Goal: Task Accomplishment & Management: Use online tool/utility

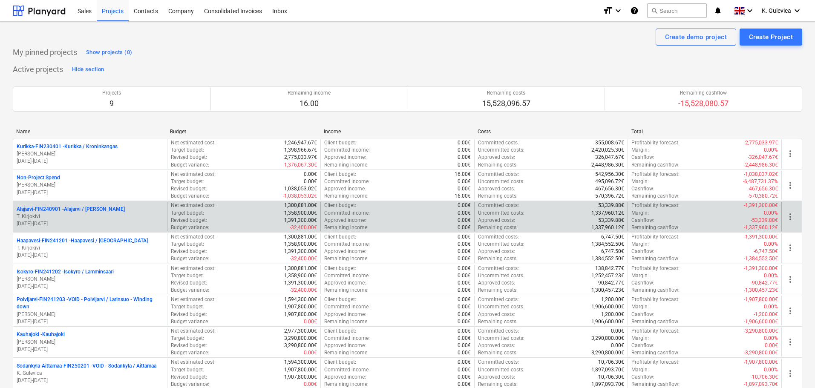
click at [95, 214] on p "T. Kirjokivi" at bounding box center [90, 216] width 147 height 7
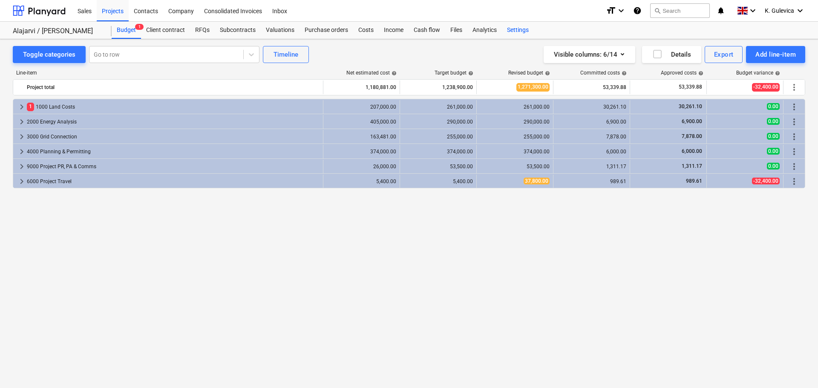
click at [513, 29] on div "Settings" at bounding box center [518, 30] width 32 height 17
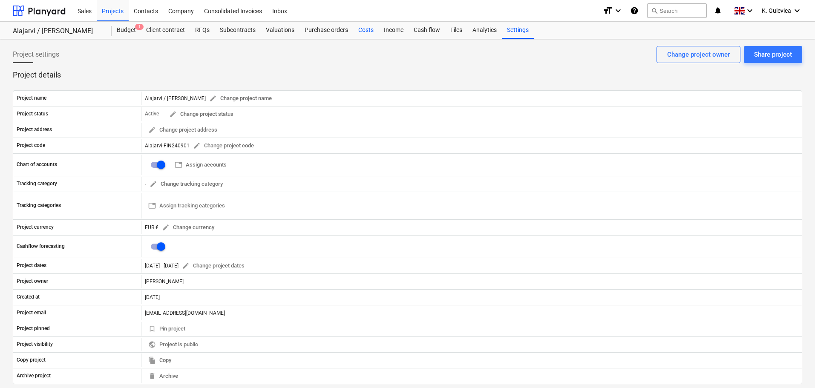
click at [368, 26] on div "Costs" at bounding box center [366, 30] width 26 height 17
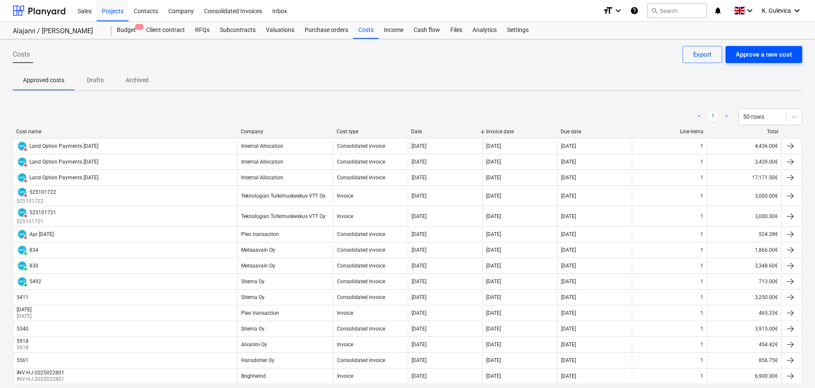
click at [761, 56] on div "Approve a new cost" at bounding box center [764, 54] width 56 height 11
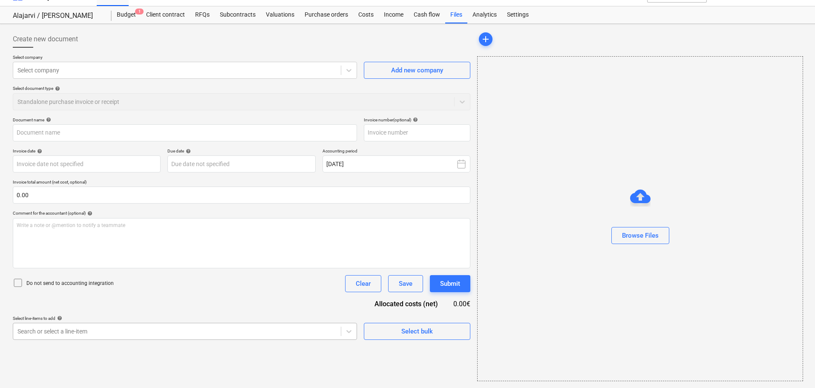
click at [155, 331] on body "Sales Projects Contacts Company Consolidated Invoices Inbox format_size keyboar…" at bounding box center [407, 179] width 815 height 388
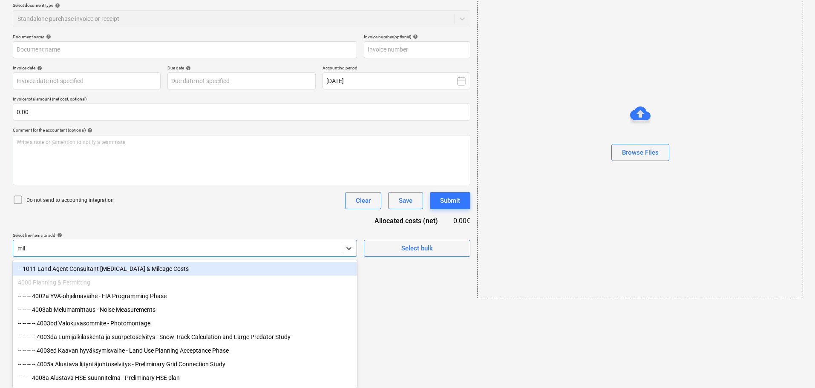
scroll to position [15, 0]
type input "m"
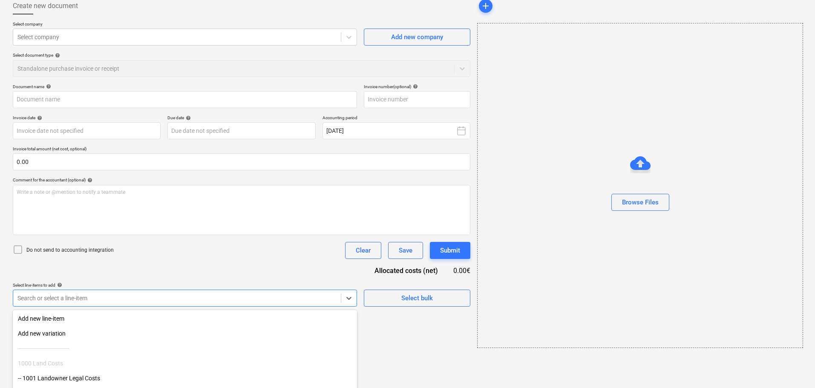
scroll to position [0, 0]
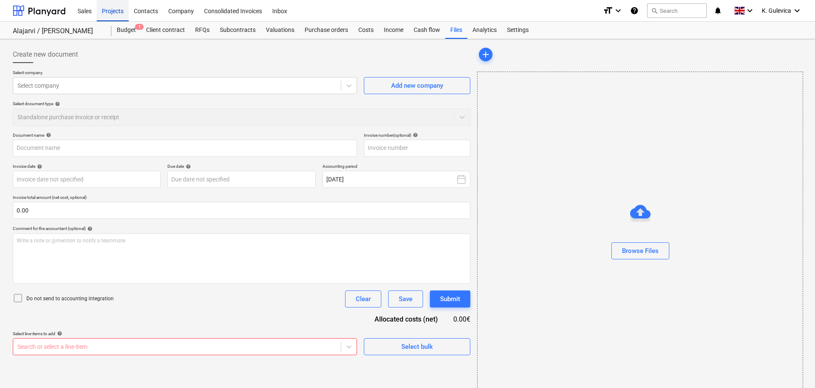
click at [119, 8] on div "Projects" at bounding box center [113, 11] width 32 height 22
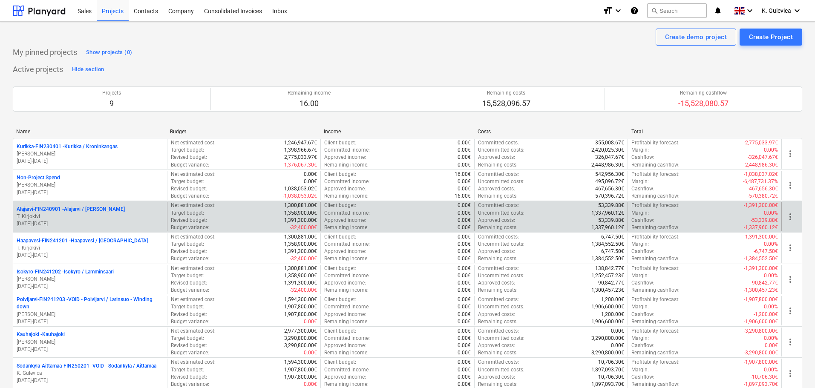
click at [108, 216] on p "T. Kirjokivi" at bounding box center [90, 216] width 147 height 7
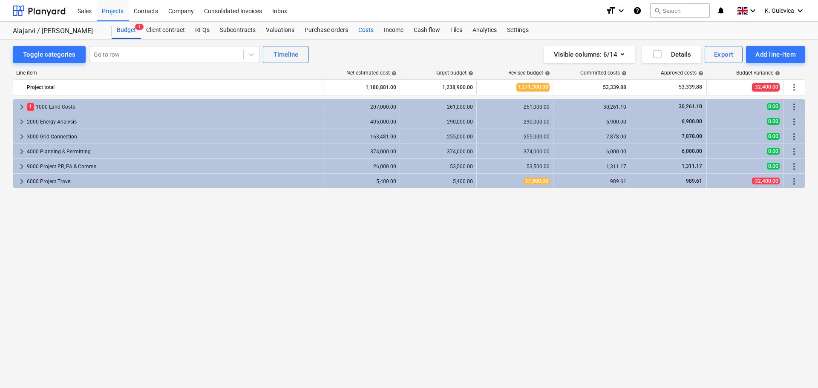
click at [366, 32] on div "Costs" at bounding box center [366, 30] width 26 height 17
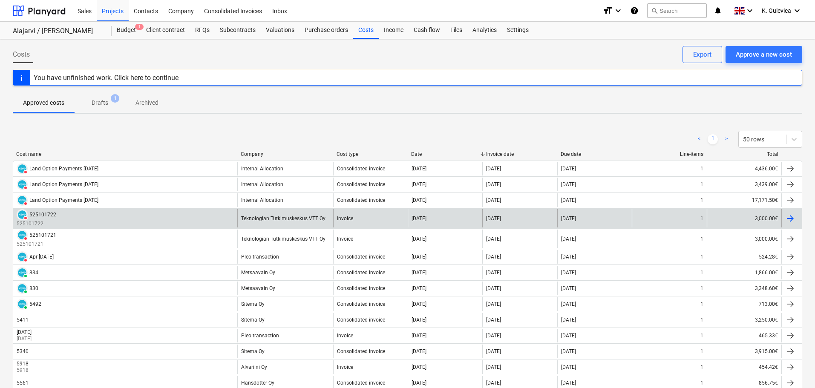
click at [288, 222] on div "Teknologian Tutkimuskeskus VTT Oy" at bounding box center [285, 218] width 96 height 18
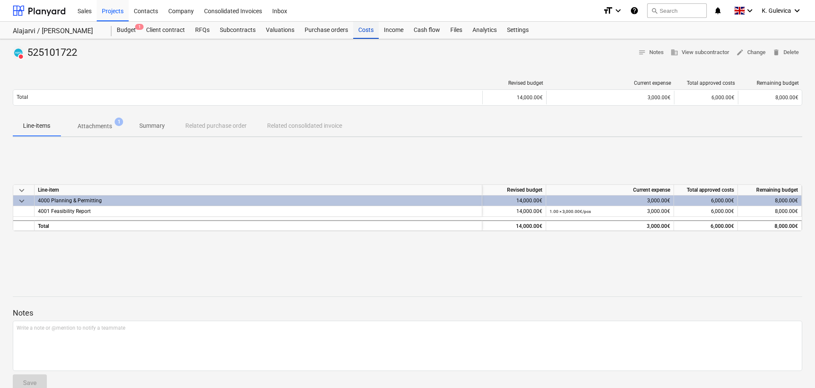
click at [367, 32] on div "Costs" at bounding box center [366, 30] width 26 height 17
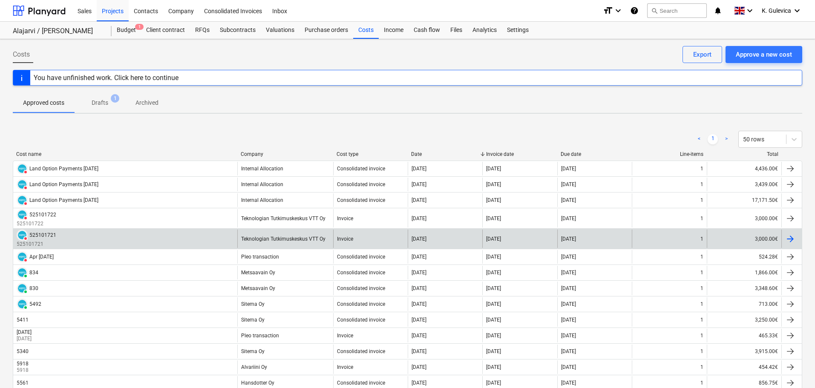
click at [277, 235] on div "Teknologian Tutkimuskeskus VTT Oy" at bounding box center [285, 239] width 96 height 18
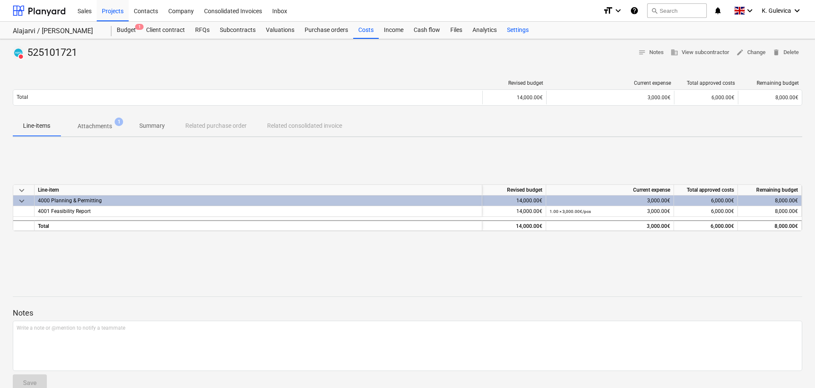
click at [520, 26] on div "Settings" at bounding box center [518, 30] width 32 height 17
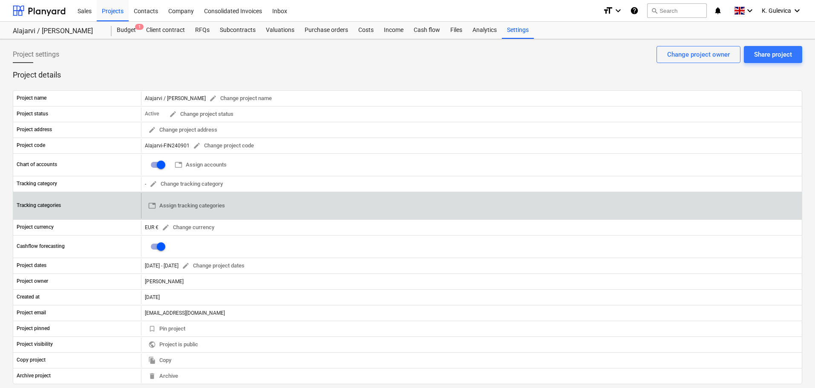
drag, startPoint x: 177, startPoint y: 204, endPoint x: 360, endPoint y: 212, distance: 183.4
click at [360, 212] on div "table Assign tracking categories 0" at bounding box center [471, 206] width 661 height 26
click at [213, 208] on span "table Assign tracking categories" at bounding box center [186, 206] width 77 height 10
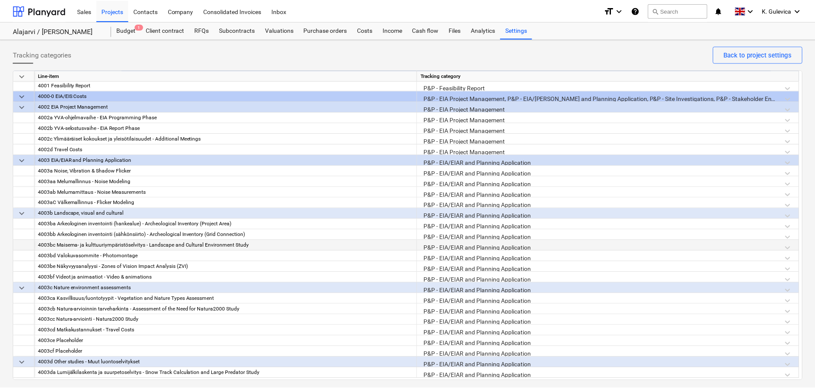
scroll to position [298, 0]
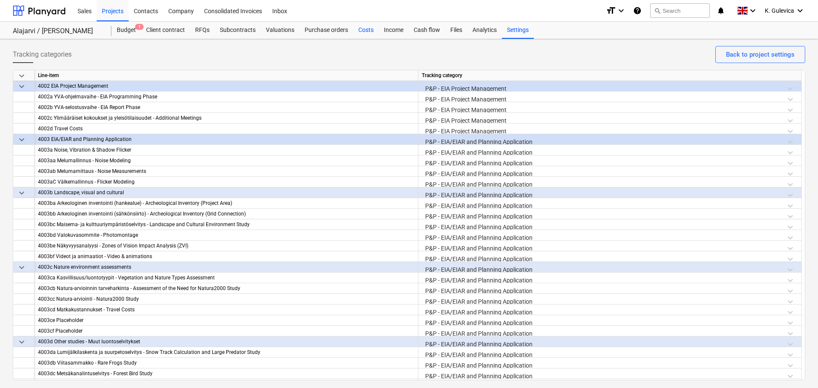
click at [362, 28] on div "Costs" at bounding box center [366, 30] width 26 height 17
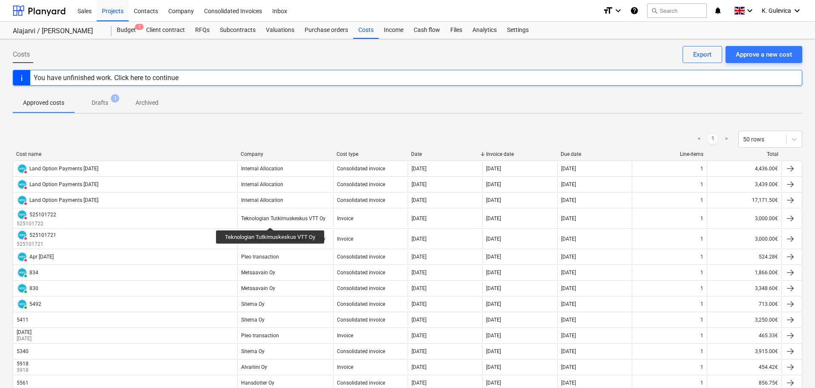
click at [271, 219] on div "Teknologian Tutkimuskeskus VTT Oy" at bounding box center [283, 219] width 84 height 6
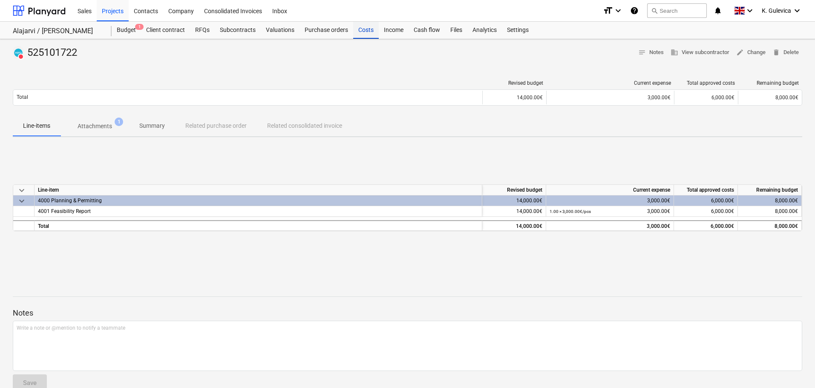
click at [361, 32] on div "Costs" at bounding box center [366, 30] width 26 height 17
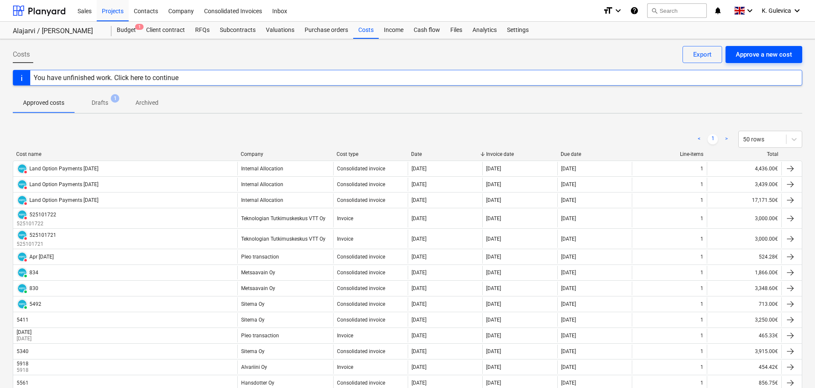
click at [764, 55] on div "Approve a new cost" at bounding box center [764, 54] width 56 height 11
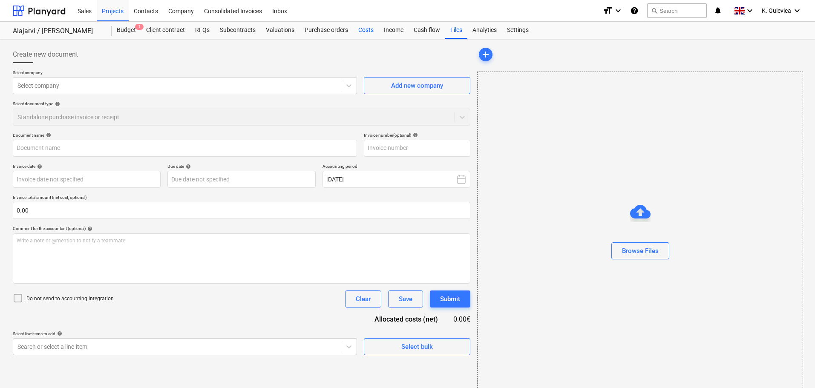
click at [362, 29] on div "Costs" at bounding box center [366, 30] width 26 height 17
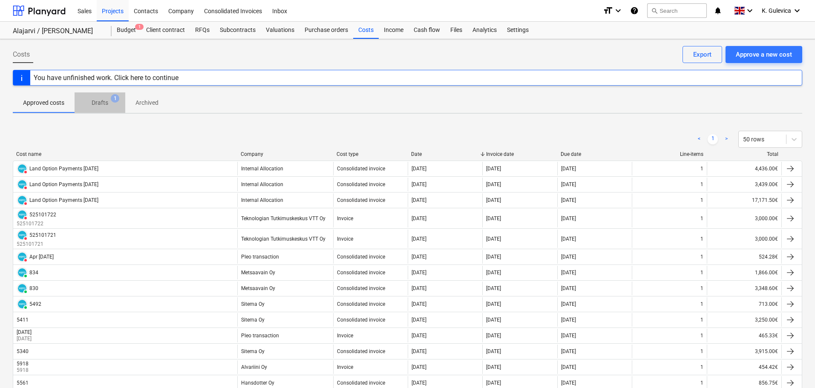
click at [97, 101] on p "Drafts" at bounding box center [100, 102] width 17 height 9
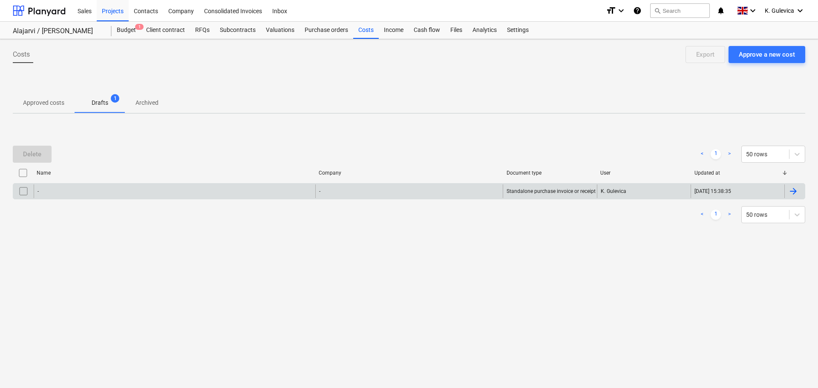
click at [247, 184] on div "- - Standalone purchase invoice or receipt K. Gulevica [DATE] 15:38:35" at bounding box center [409, 191] width 792 height 16
click at [23, 191] on input "checkbox" at bounding box center [24, 191] width 14 height 14
click at [33, 152] on div "Delete" at bounding box center [32, 154] width 18 height 11
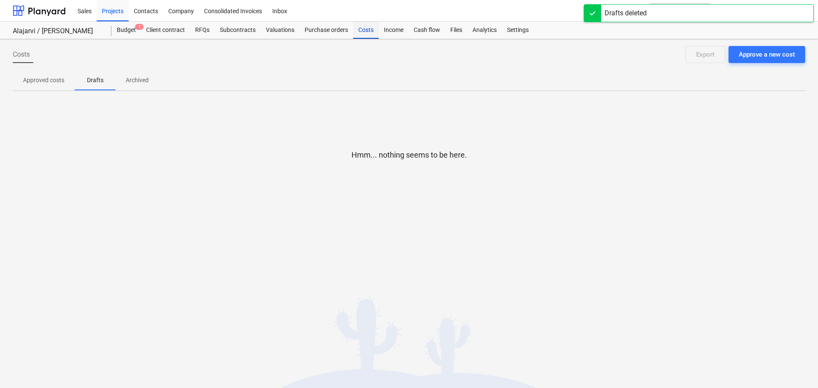
click at [364, 32] on div "Costs" at bounding box center [366, 30] width 26 height 17
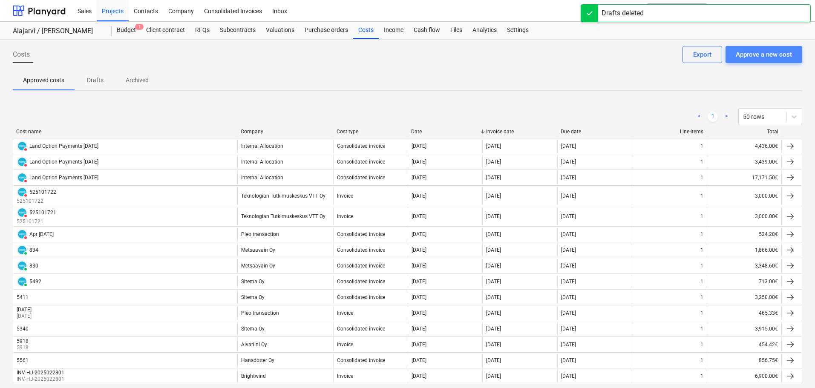
click at [767, 61] on button "Approve a new cost" at bounding box center [763, 54] width 77 height 17
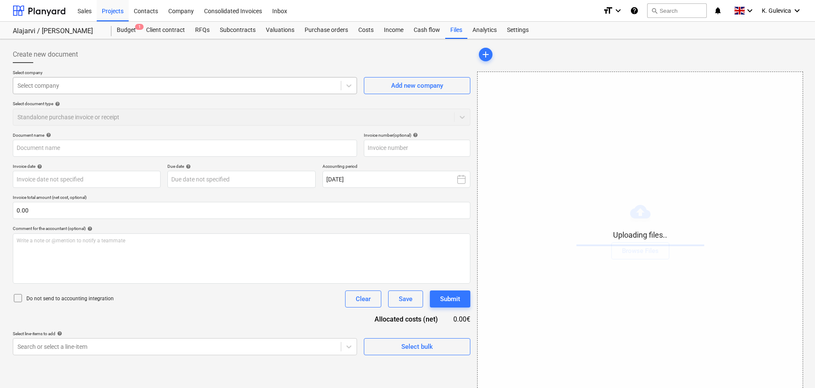
click at [51, 89] on div at bounding box center [176, 85] width 319 height 9
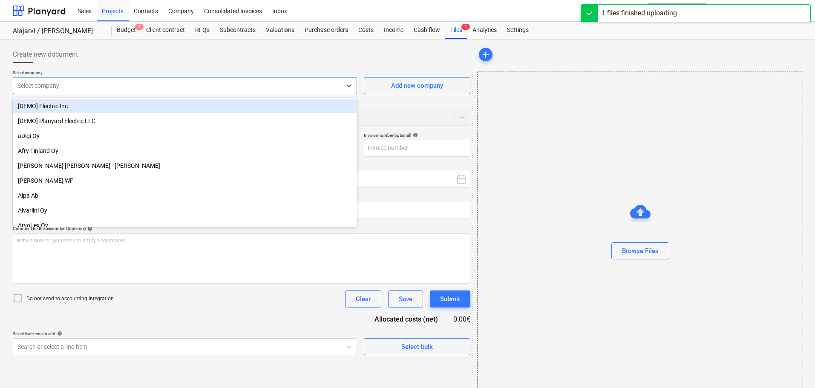
type input "VTT 20251007.pdf"
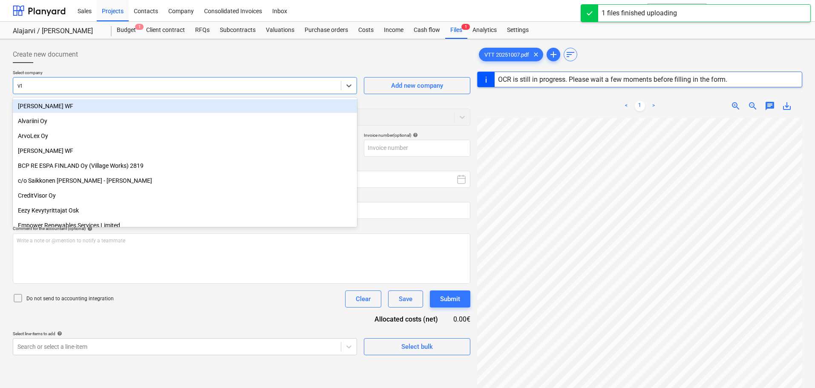
type input "vtt"
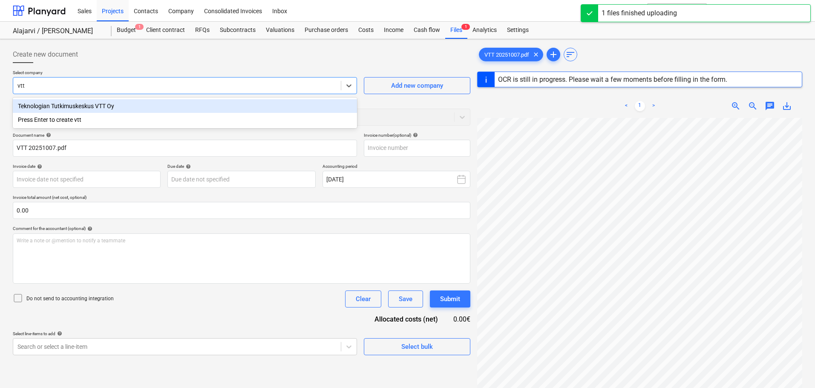
click at [72, 105] on div "Teknologian Tutkimuskeskus VTT Oy" at bounding box center [185, 106] width 344 height 14
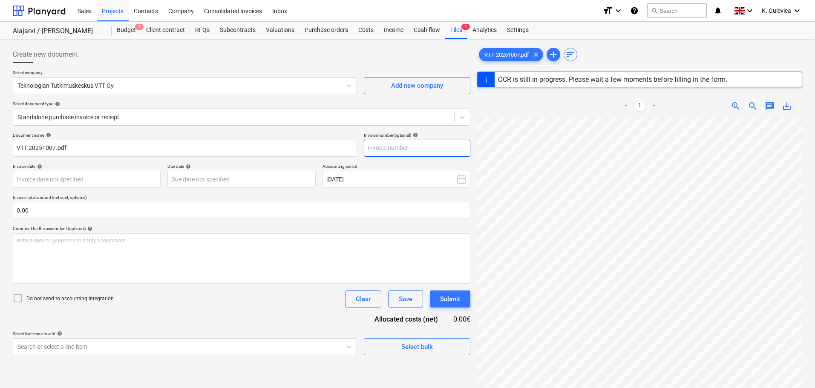
drag, startPoint x: 393, startPoint y: 145, endPoint x: 392, endPoint y: 150, distance: 5.2
click at [392, 147] on input "text" at bounding box center [417, 148] width 106 height 17
paste input "525103779"
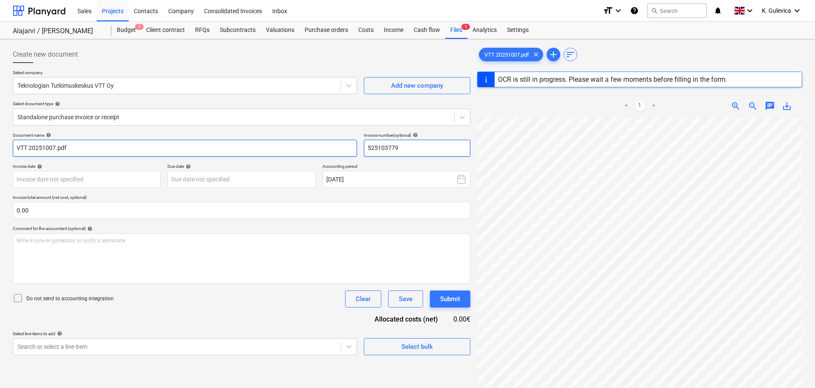
type input "525103779"
drag, startPoint x: 77, startPoint y: 144, endPoint x: 14, endPoint y: 145, distance: 63.1
click at [0, 145] on html "Sales Projects Contacts Company Consolidated Invoices Inbox format_size keyboar…" at bounding box center [407, 194] width 815 height 388
paste input "525103779"
type input "525103779"
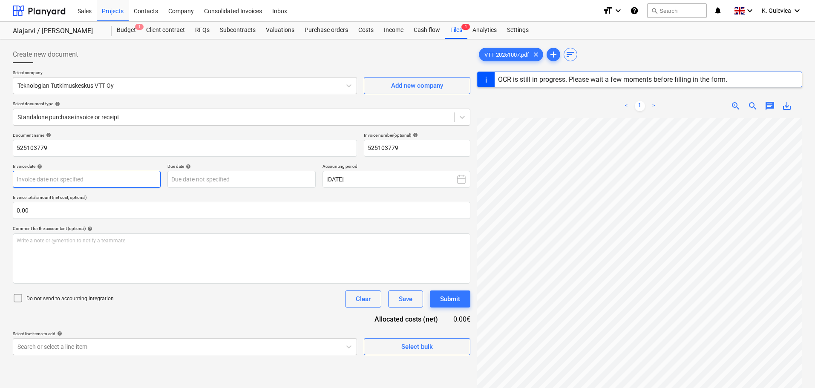
click at [107, 180] on body "Sales Projects Contacts Company Consolidated Invoices Inbox format_size keyboar…" at bounding box center [407, 194] width 815 height 388
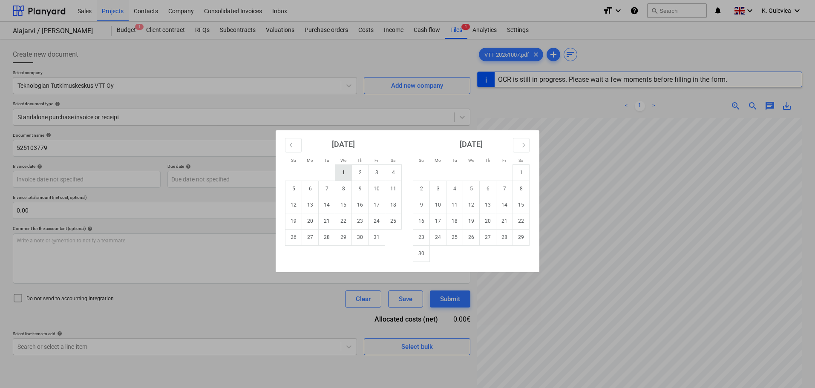
click at [345, 167] on td "1" at bounding box center [343, 172] width 17 height 16
type input "[DATE]"
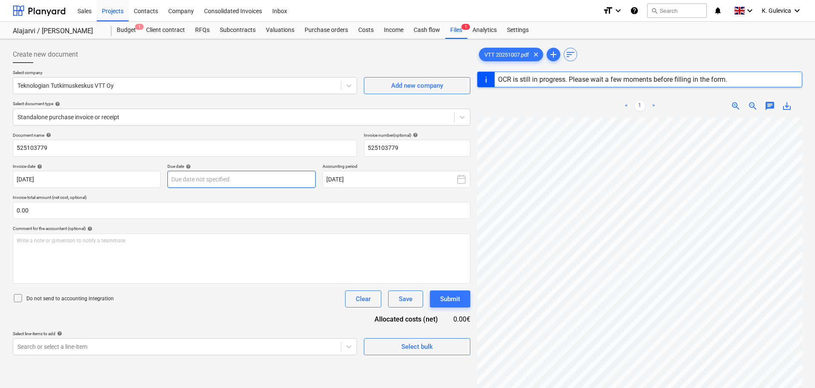
click at [268, 177] on body "Sales Projects Contacts Company Consolidated Invoices Inbox format_size keyboar…" at bounding box center [407, 194] width 815 height 388
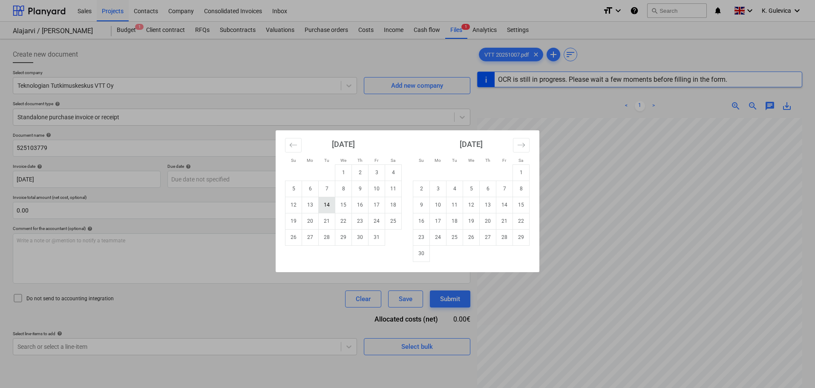
click at [326, 207] on td "14" at bounding box center [327, 205] width 17 height 16
type input "[DATE]"
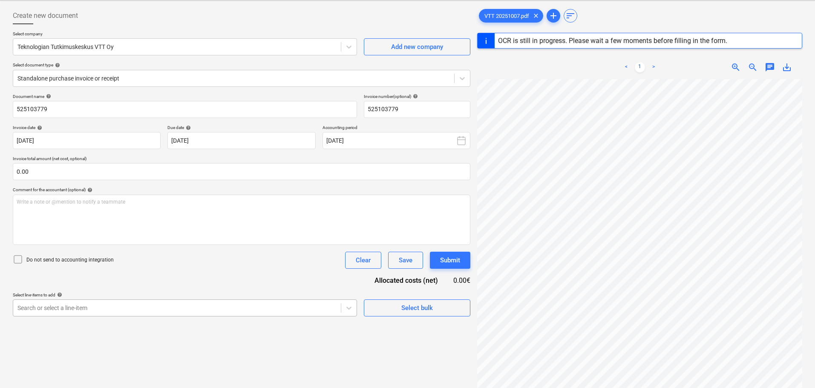
scroll to position [85, 0]
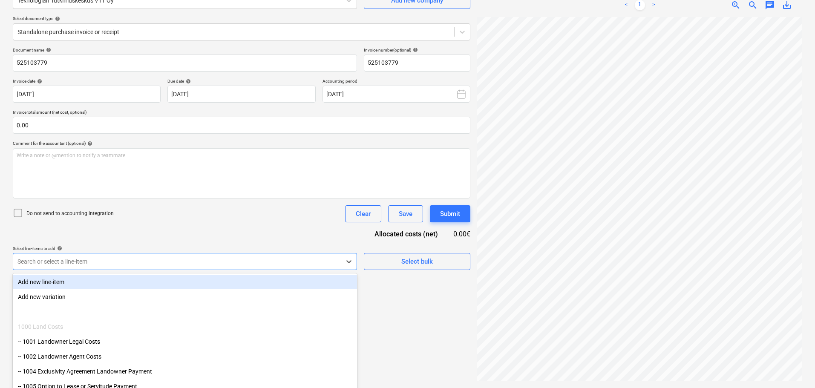
scroll to position [100, 0]
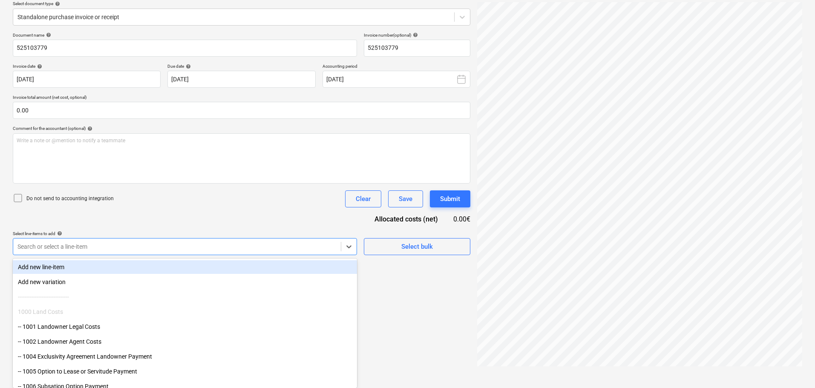
click at [222, 261] on body "Sales Projects Contacts Company Consolidated Invoices Inbox format_size keyboar…" at bounding box center [407, 94] width 815 height 388
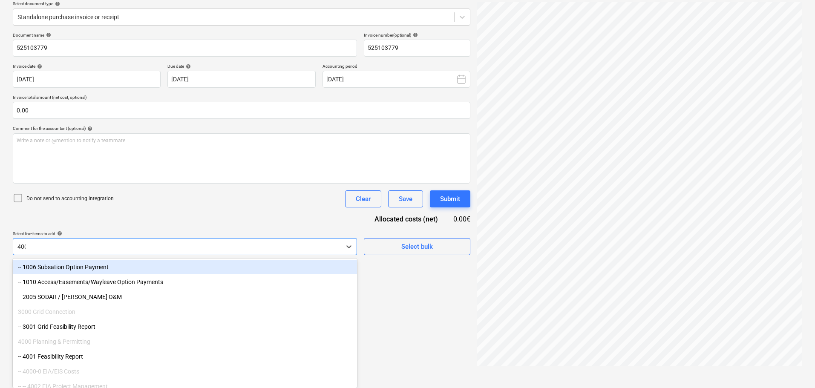
type input "4001"
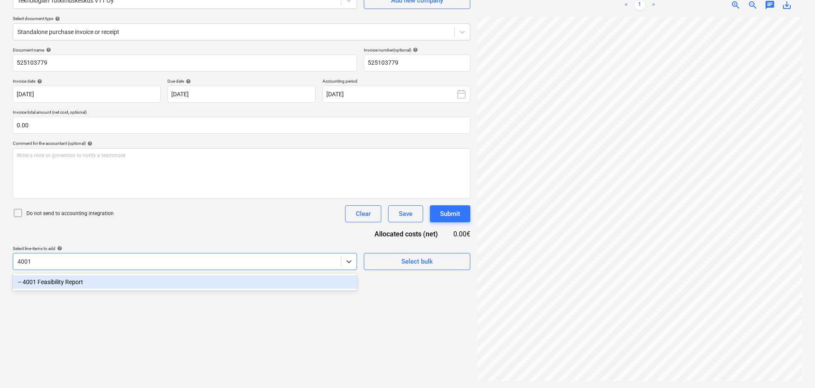
scroll to position [85, 0]
click at [199, 284] on div "-- 4001 Feasibility Report" at bounding box center [185, 282] width 344 height 14
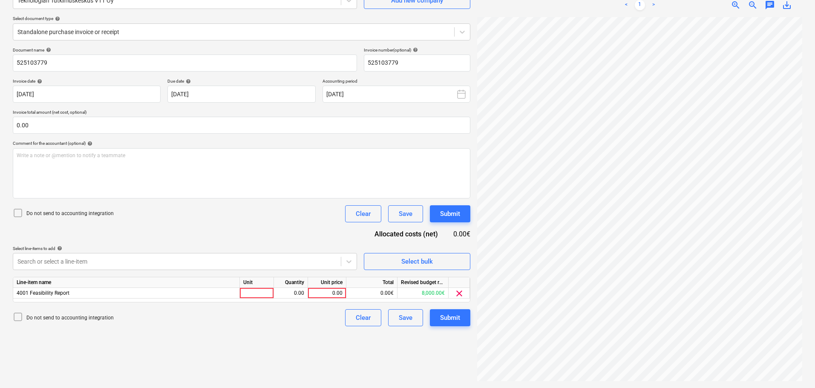
click at [200, 228] on div "Document name help 525103779 Invoice number (optional) help 525103779 Invoice d…" at bounding box center [241, 186] width 457 height 279
click at [328, 296] on div "0.00" at bounding box center [326, 293] width 31 height 11
click at [333, 290] on input at bounding box center [327, 293] width 38 height 10
type input "5875"
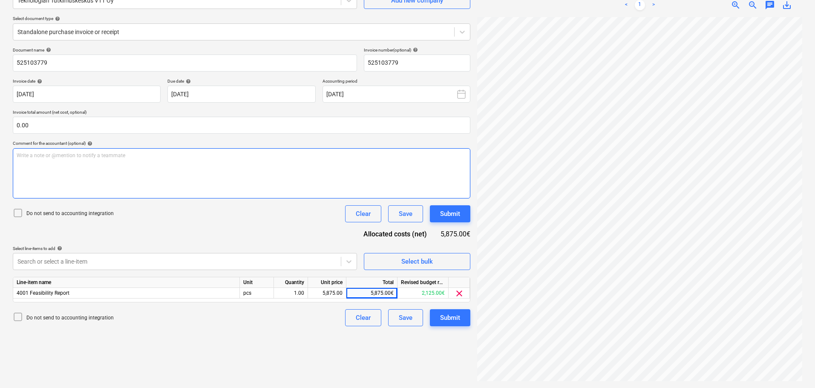
click at [187, 171] on div "Write a note or @mention to notify a teammate [PERSON_NAME]" at bounding box center [241, 173] width 457 height 50
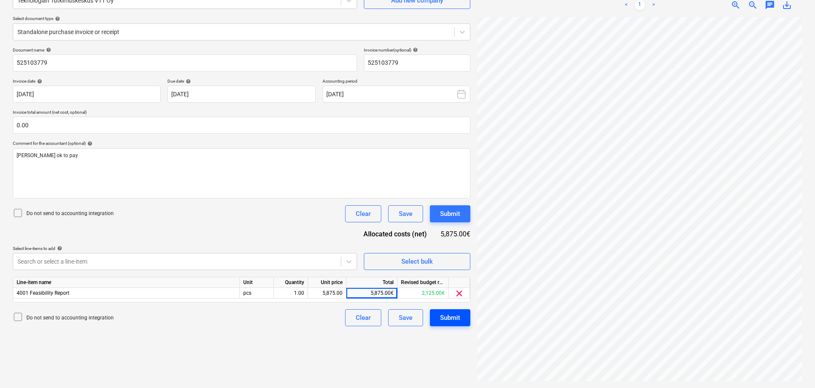
click at [449, 319] on div "Submit" at bounding box center [450, 317] width 20 height 11
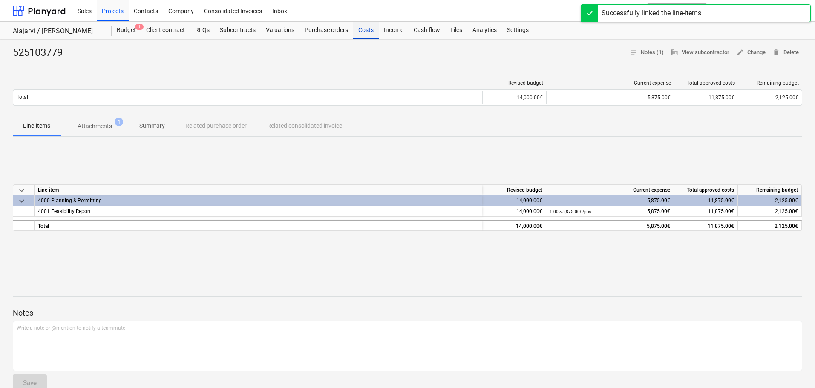
click at [361, 29] on div "Costs" at bounding box center [366, 30] width 26 height 17
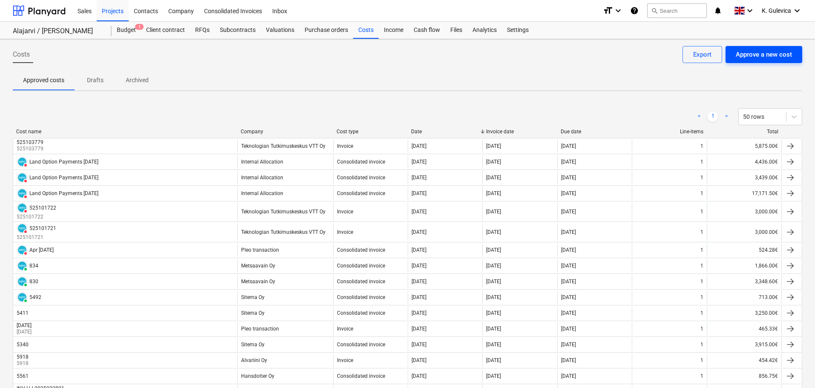
click at [768, 52] on div "Approve a new cost" at bounding box center [764, 54] width 56 height 11
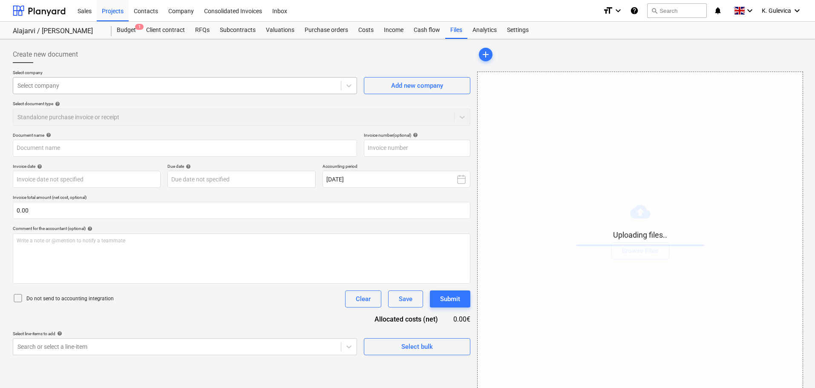
click at [114, 82] on div at bounding box center [176, 85] width 319 height 9
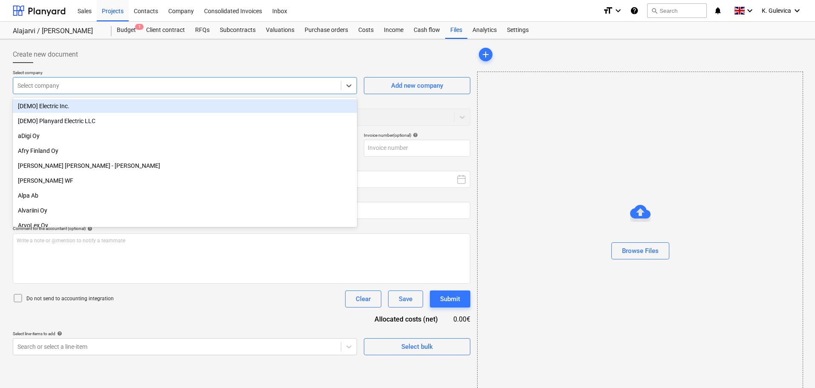
type input "VTT 20251014.pdf"
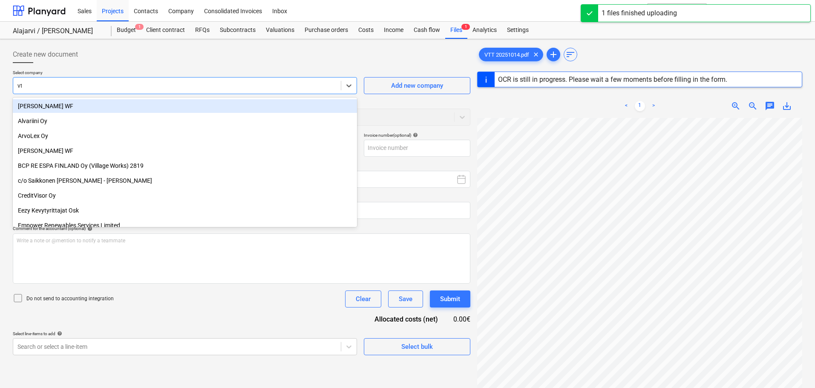
type input "vtt"
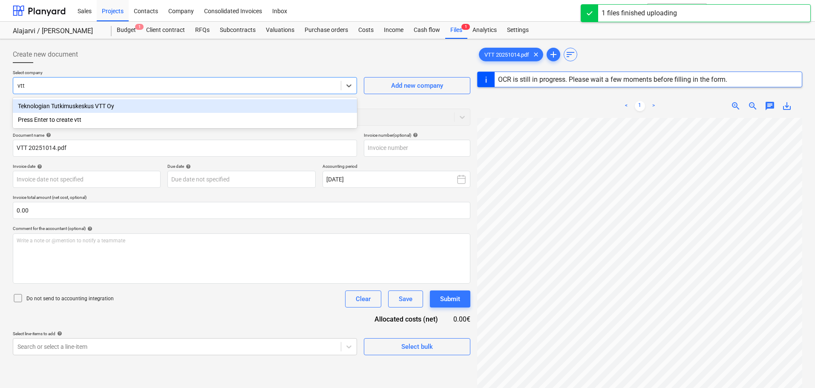
click at [107, 105] on div "Teknologian Tutkimuskeskus VTT Oy" at bounding box center [185, 106] width 344 height 14
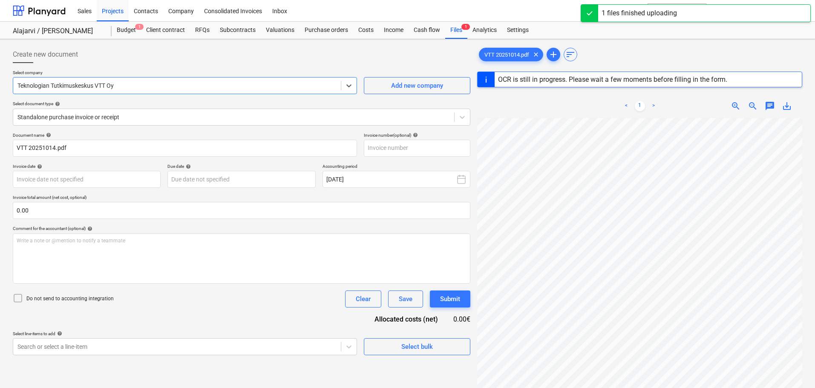
type input "525103888"
type input "[DATE]"
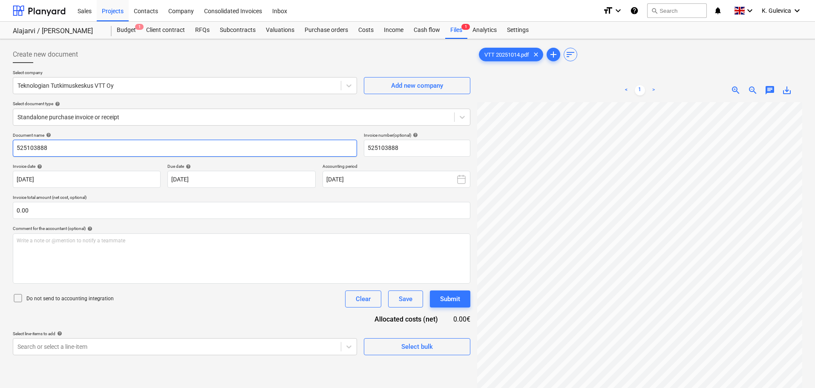
drag, startPoint x: 52, startPoint y: 147, endPoint x: -42, endPoint y: 152, distance: 93.4
click at [0, 152] on html "Sales Projects Contacts Company Consolidated Invoices Inbox format_size keyboar…" at bounding box center [407, 194] width 815 height 388
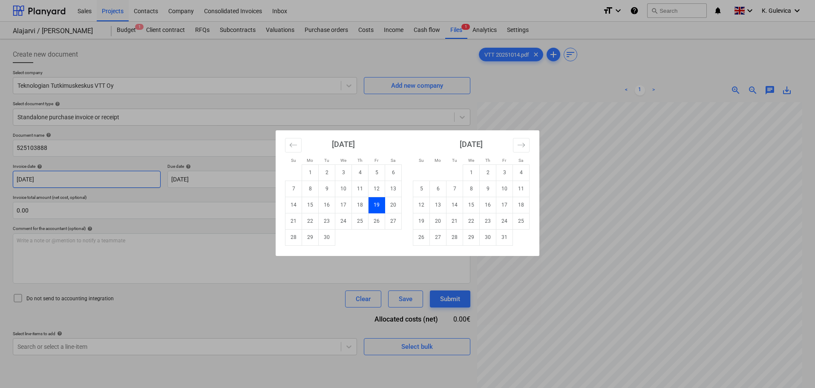
click at [83, 183] on body "Sales Projects Contacts Company Consolidated Invoices Inbox format_size keyboar…" at bounding box center [407, 194] width 815 height 388
click at [474, 175] on td "1" at bounding box center [471, 172] width 17 height 16
type input "[DATE]"
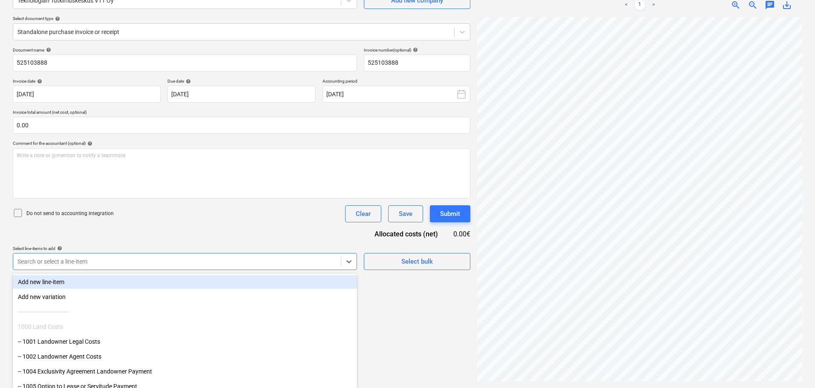
click at [189, 265] on body "Sales Projects Contacts Company Consolidated Invoices Inbox format_size keyboar…" at bounding box center [407, 109] width 815 height 388
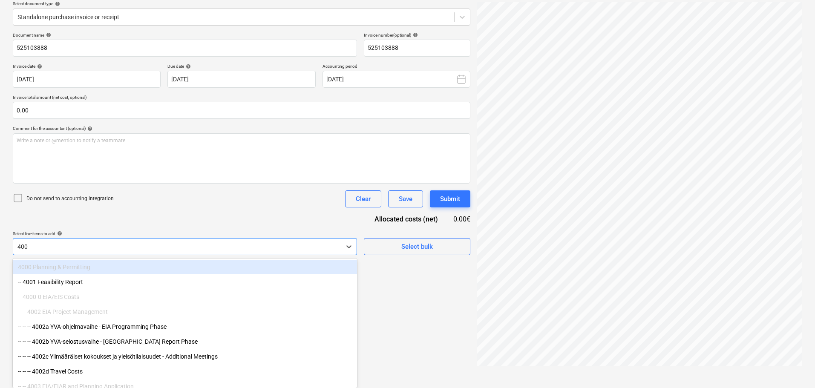
type input "4001"
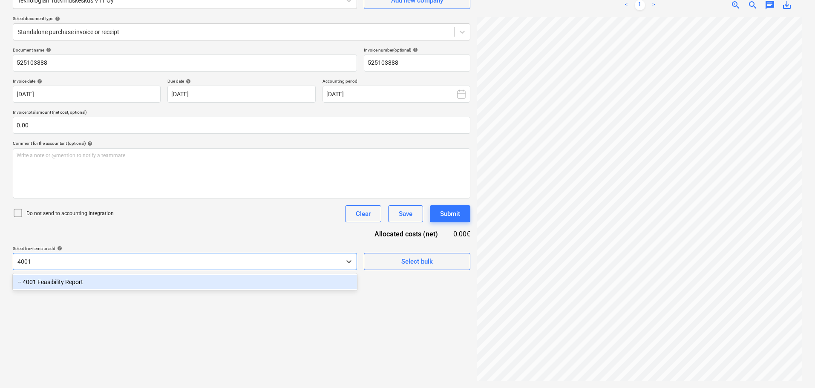
click at [175, 285] on div "-- 4001 Feasibility Report" at bounding box center [185, 282] width 344 height 14
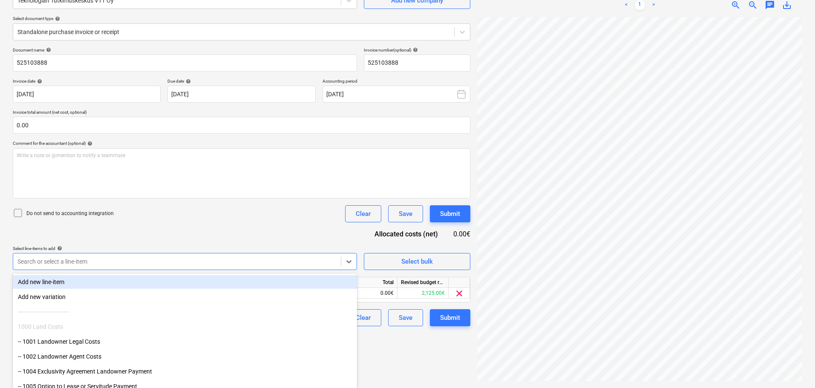
click at [209, 236] on div "Document name help 525103888 Invoice number (optional) help 525103888 Invoice d…" at bounding box center [241, 186] width 457 height 279
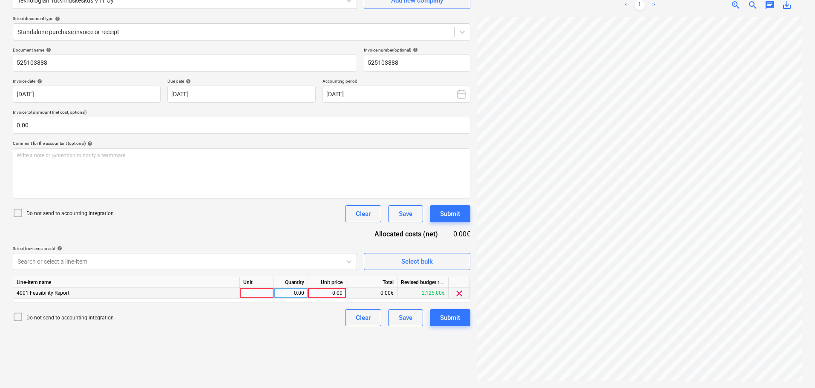
click at [334, 290] on div "0.00" at bounding box center [326, 293] width 31 height 11
click at [327, 291] on div "0.00" at bounding box center [326, 293] width 31 height 11
type input "5875"
click at [454, 318] on div "Submit" at bounding box center [450, 317] width 20 height 11
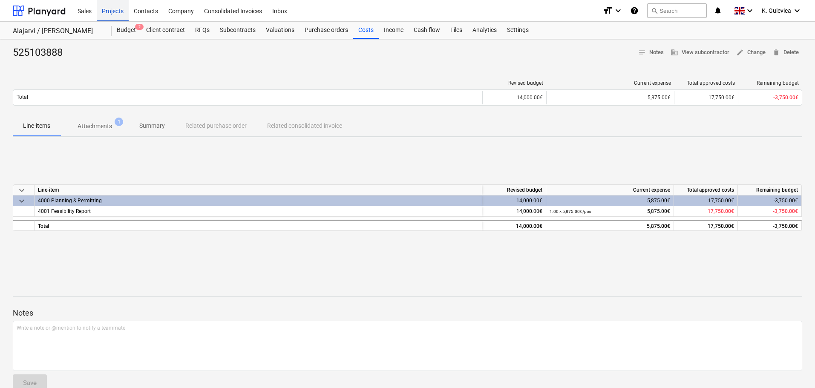
click at [106, 4] on div "Projects" at bounding box center [113, 11] width 32 height 22
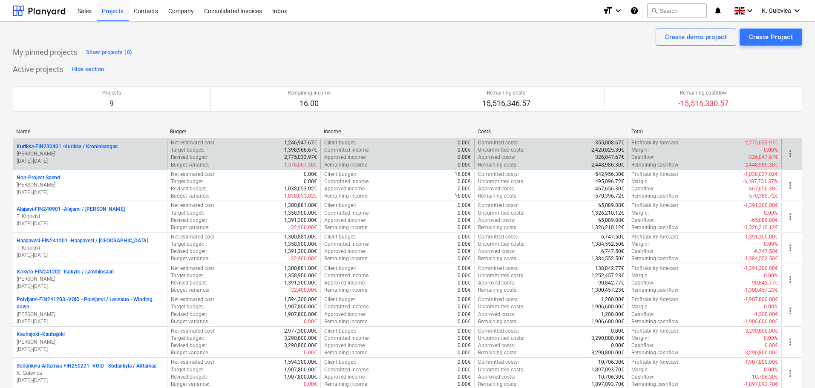
click at [86, 154] on p "[PERSON_NAME]" at bounding box center [90, 153] width 147 height 7
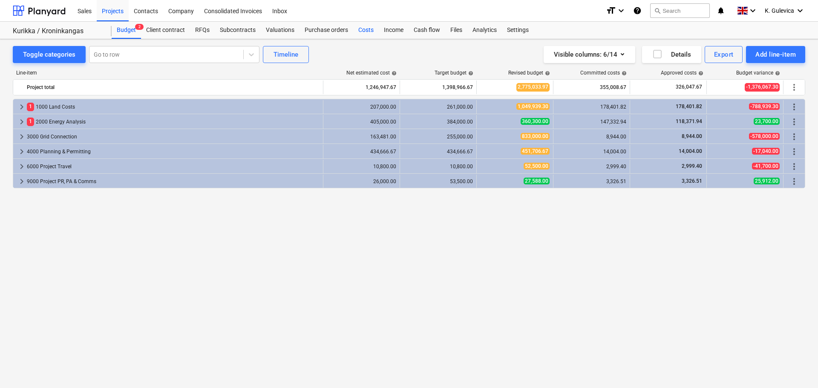
click at [361, 29] on div "Costs" at bounding box center [366, 30] width 26 height 17
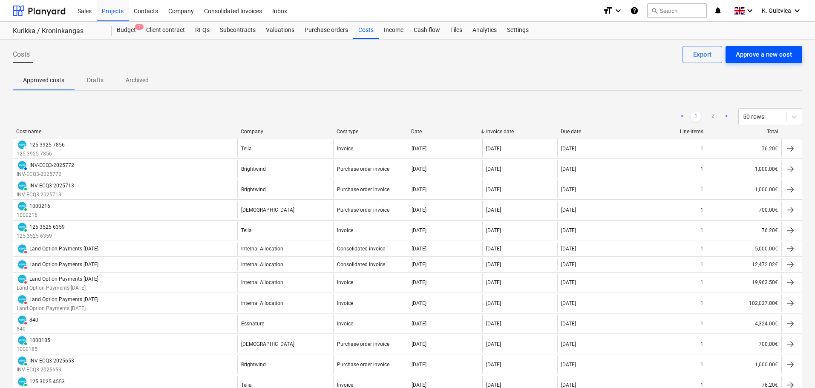
click at [749, 54] on div "Approve a new cost" at bounding box center [764, 54] width 56 height 11
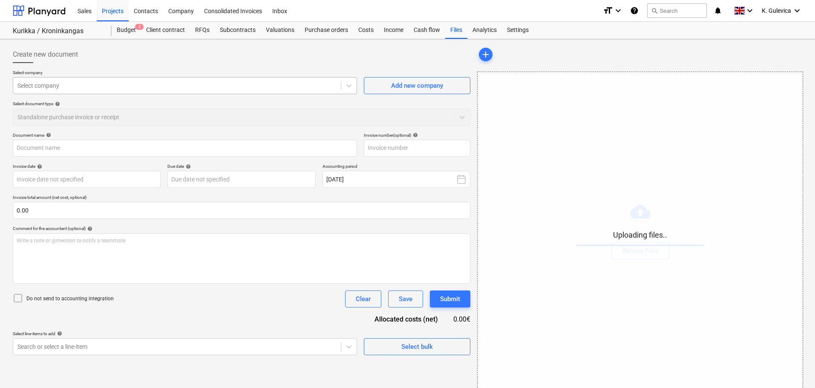
click at [140, 88] on div at bounding box center [176, 85] width 319 height 9
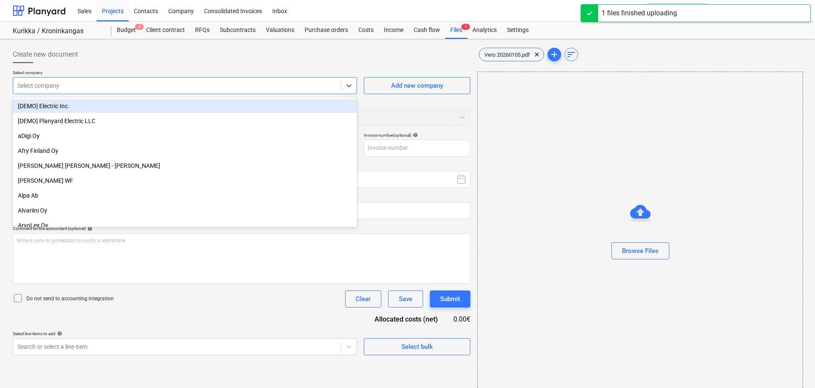
type input "Vero 20260105.pdf"
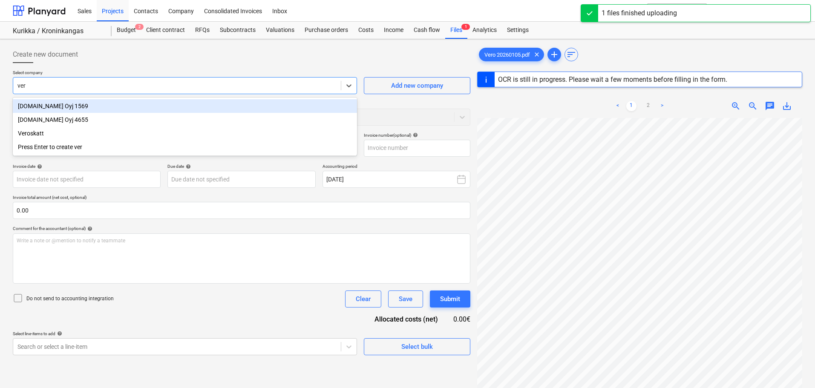
type input "vero"
click at [147, 104] on div "Veroskatt" at bounding box center [185, 106] width 344 height 14
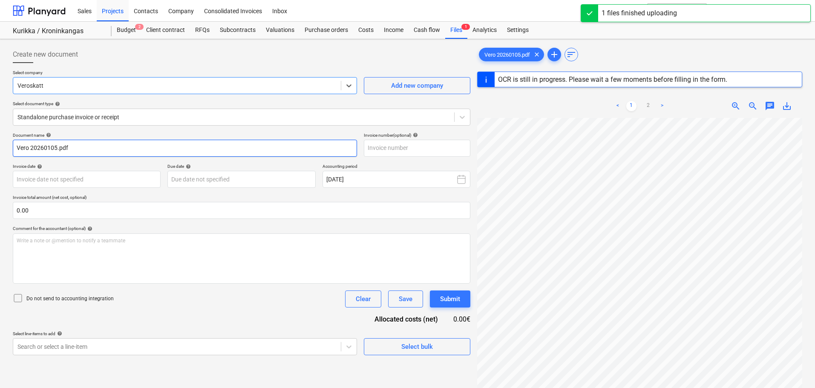
type input "3424205-9"
type input "[DATE]"
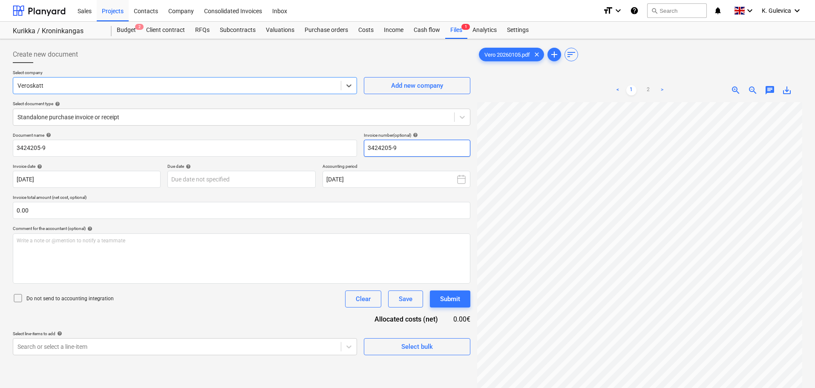
click at [414, 150] on input "3424205-9" at bounding box center [417, 148] width 106 height 17
drag, startPoint x: 407, startPoint y: 145, endPoint x: 391, endPoint y: 145, distance: 16.2
click at [363, 145] on div "Document name help 3424205-9 Invoice number (optional) help 3424205-9" at bounding box center [241, 144] width 457 height 24
type input "Late filing fee"
click at [121, 176] on body "Sales Projects Contacts Company Consolidated Invoices Inbox format_size keyboar…" at bounding box center [407, 194] width 815 height 388
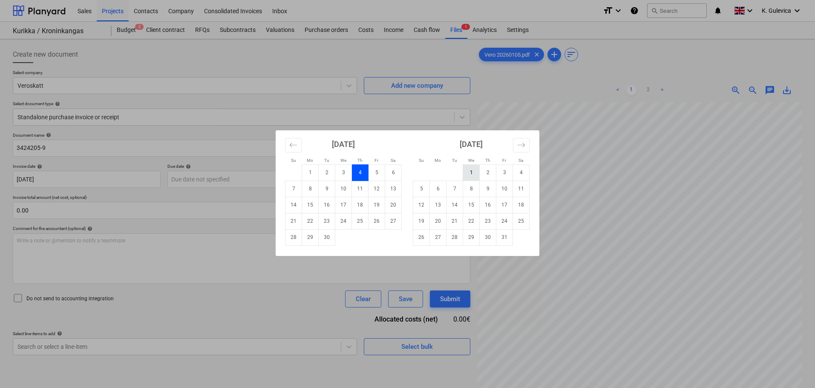
click at [471, 173] on td "1" at bounding box center [471, 172] width 17 height 16
type input "[DATE]"
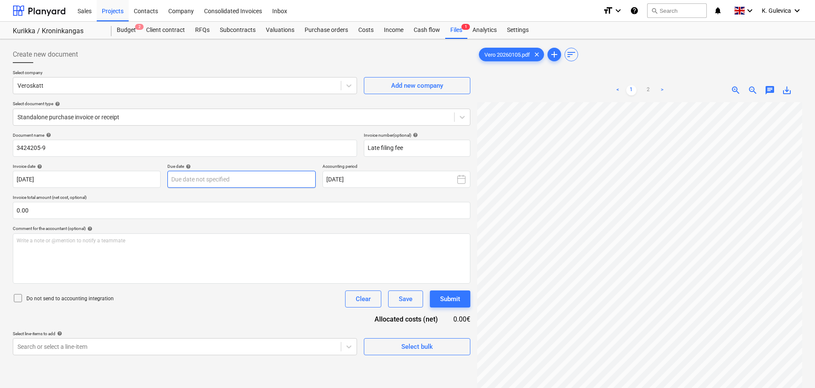
click at [249, 183] on body "Sales Projects Contacts Company Consolidated Invoices Inbox format_size keyboar…" at bounding box center [407, 194] width 815 height 388
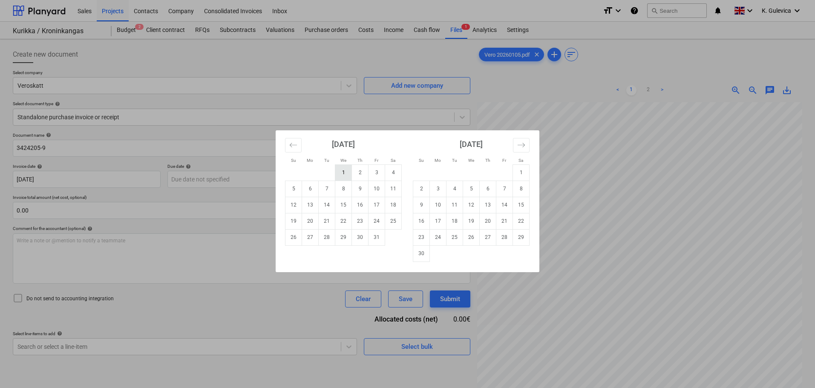
click at [342, 171] on td "1" at bounding box center [343, 172] width 17 height 16
type input "[DATE]"
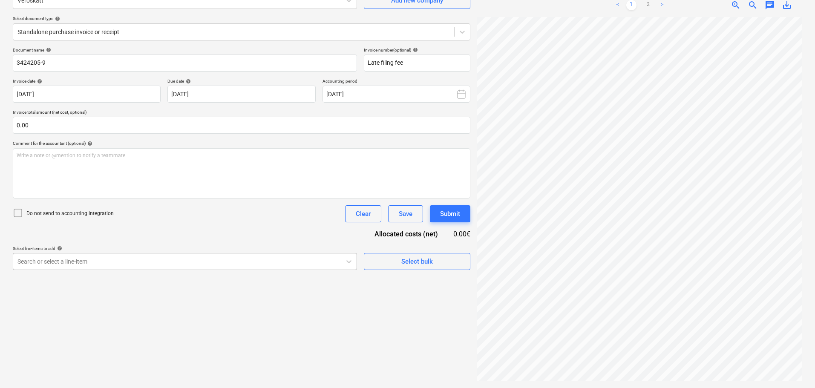
click at [109, 262] on body "Sales Projects Contacts Company Consolidated Invoices Inbox format_size keyboar…" at bounding box center [407, 109] width 815 height 388
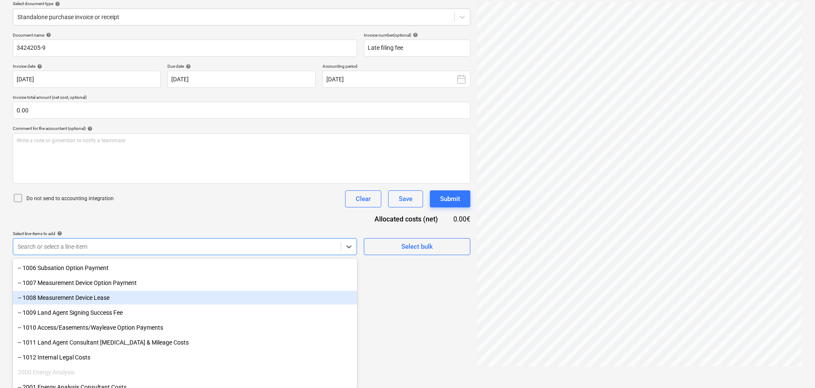
scroll to position [170, 0]
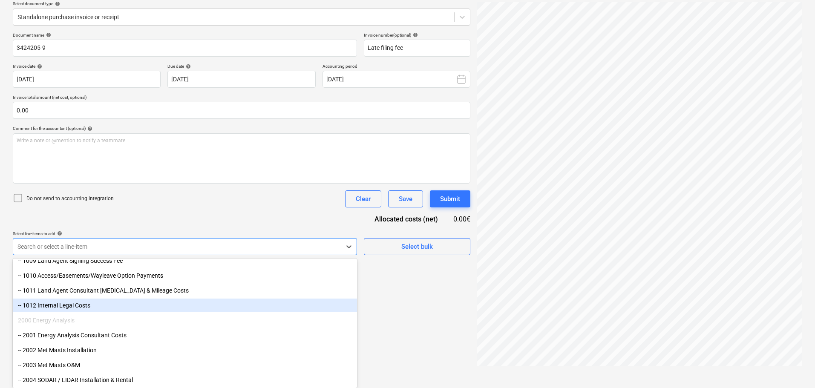
click at [78, 303] on div "-- 1012 Internal Legal Costs" at bounding box center [185, 306] width 344 height 14
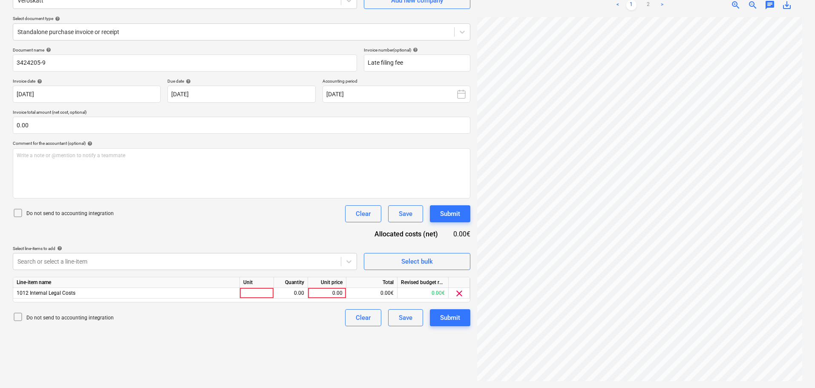
click at [201, 215] on div "Document name help 3424205-9 Invoice number (optional) help Late filing fee Inv…" at bounding box center [241, 186] width 457 height 279
click at [327, 291] on div "0.00" at bounding box center [326, 293] width 31 height 11
type input "100"
click at [456, 321] on div "Submit" at bounding box center [450, 317] width 20 height 11
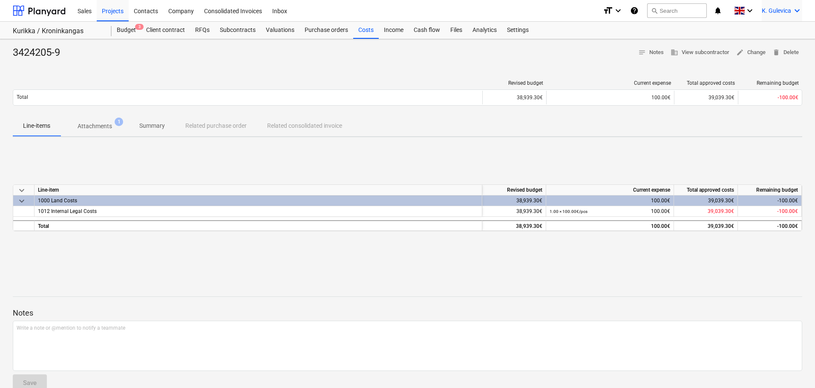
click at [781, 11] on span "K. Gulevica" at bounding box center [776, 10] width 29 height 7
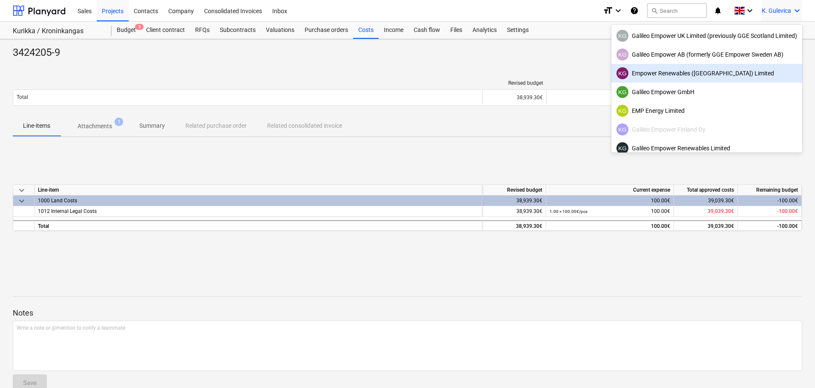
click at [686, 74] on div "KG Empower Renewables ([GEOGRAPHIC_DATA]) Limited" at bounding box center [706, 73] width 181 height 12
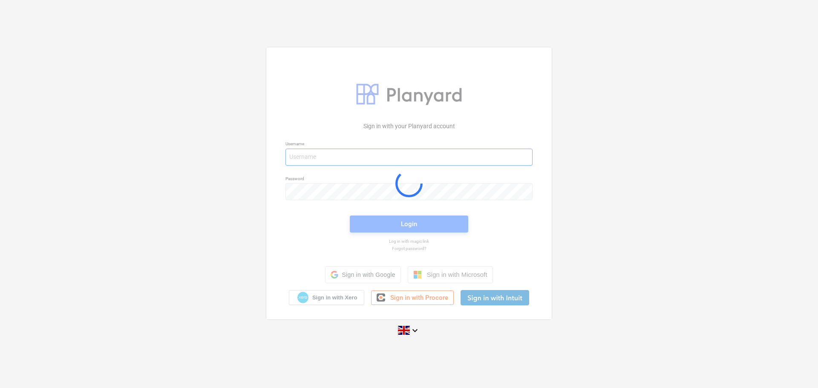
type input "[EMAIL_ADDRESS][DOMAIN_NAME]"
